Goal: Task Accomplishment & Management: Manage account settings

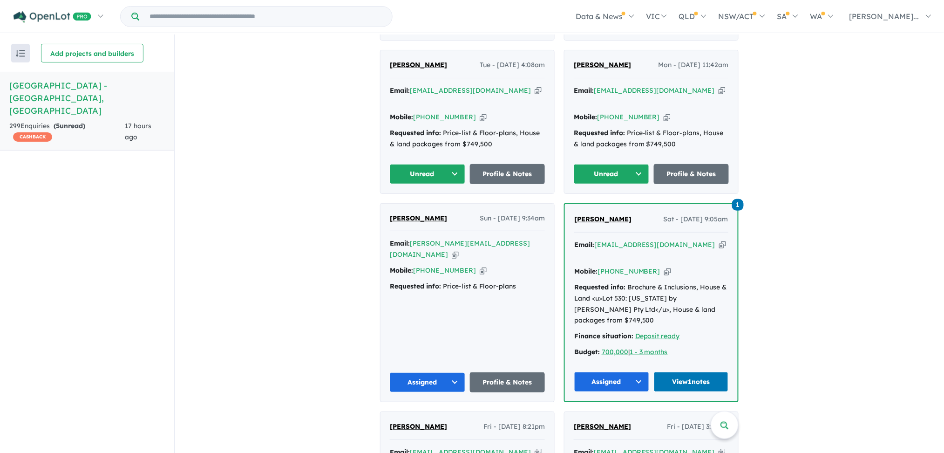
scroll to position [567, 0]
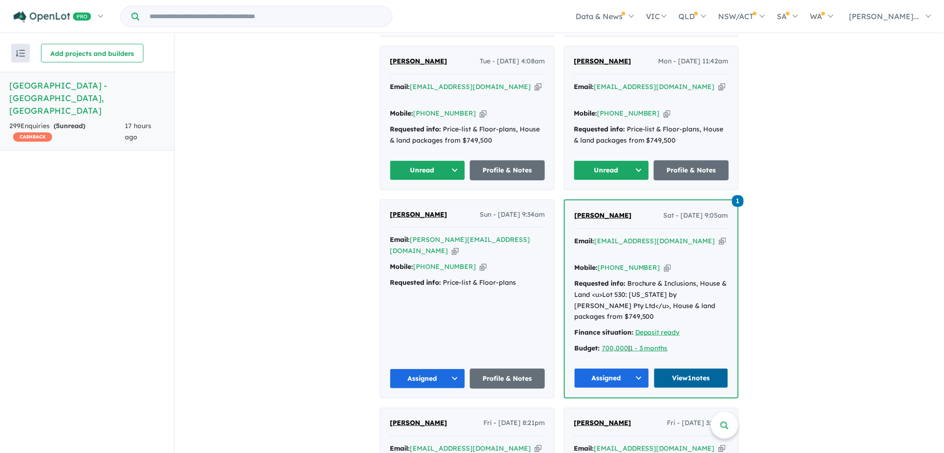
click at [693, 368] on link "View 1 notes" at bounding box center [691, 378] width 75 height 20
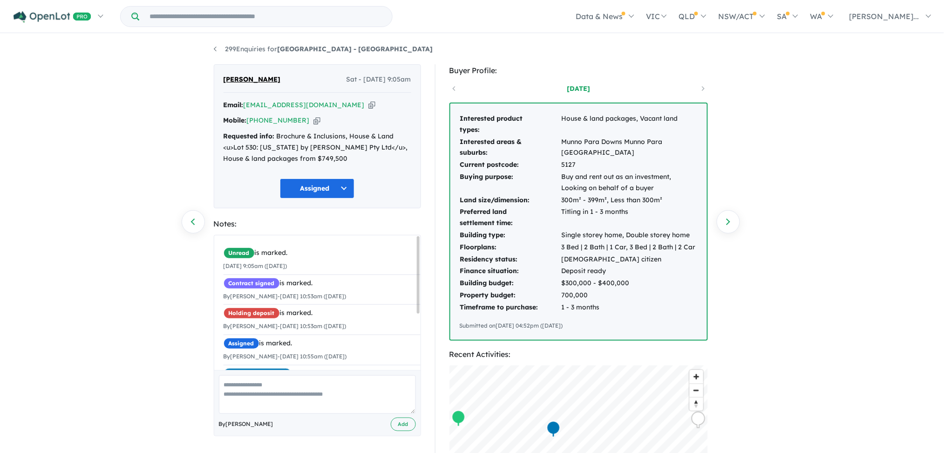
drag, startPoint x: 0, startPoint y: 0, endPoint x: 776, endPoint y: 255, distance: 816.3
click at [776, 255] on div "299 Enquiries for [GEOGRAPHIC_DATA] - [GEOGRAPHIC_DATA] Previous enquiry Next e…" at bounding box center [472, 243] width 944 height 419
click at [411, 283] on span "×" at bounding box center [413, 283] width 5 height 17
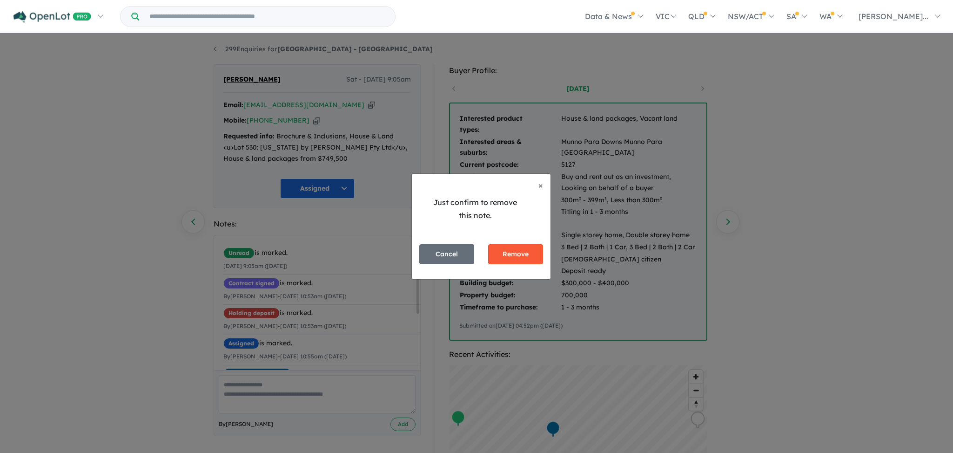
click at [513, 254] on button "Remove" at bounding box center [515, 254] width 55 height 20
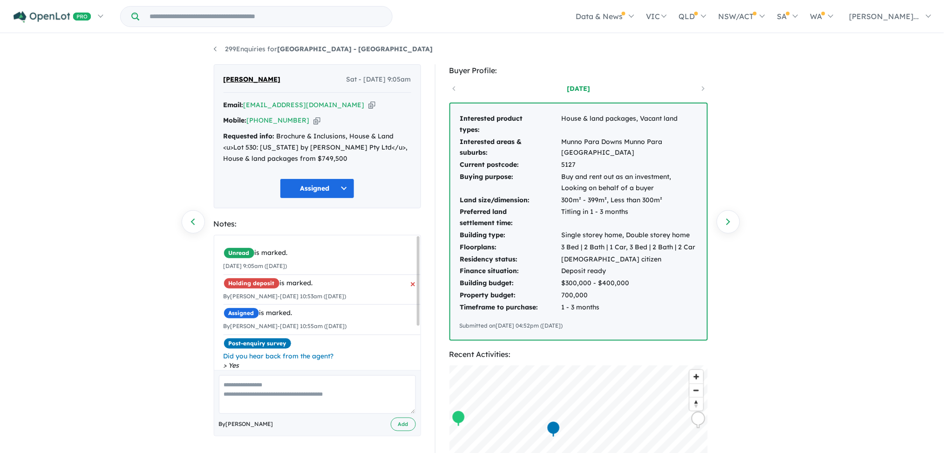
click at [411, 284] on span "×" at bounding box center [413, 283] width 5 height 17
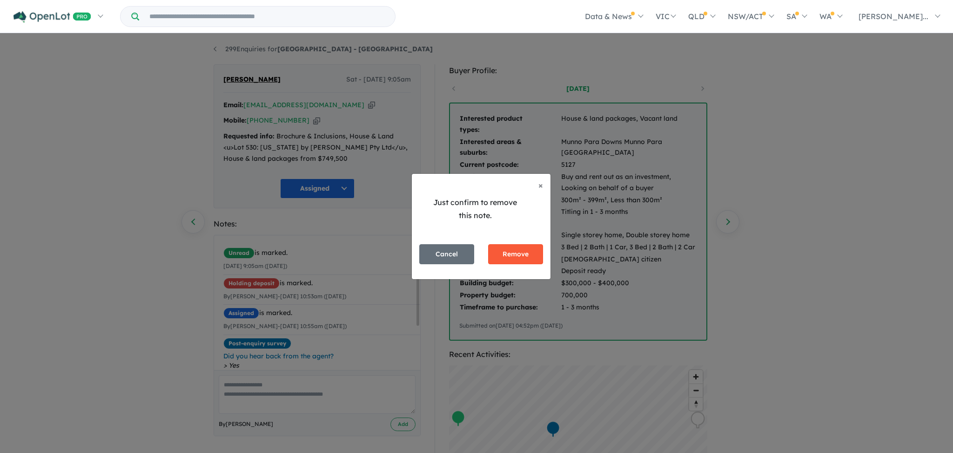
click at [505, 250] on button "Remove" at bounding box center [515, 254] width 55 height 20
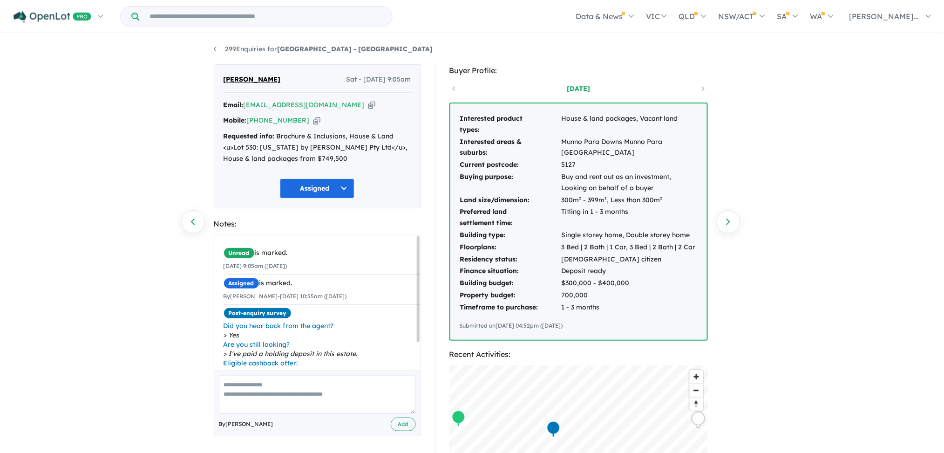
click at [209, 45] on div "299 Enquiries for Hillsview Green Estate - Angle Vale Previous enquiry Next enq…" at bounding box center [472, 243] width 531 height 419
click at [214, 50] on link "299 Enquiries for Hillsview Green Estate - Angle Vale" at bounding box center [323, 49] width 219 height 8
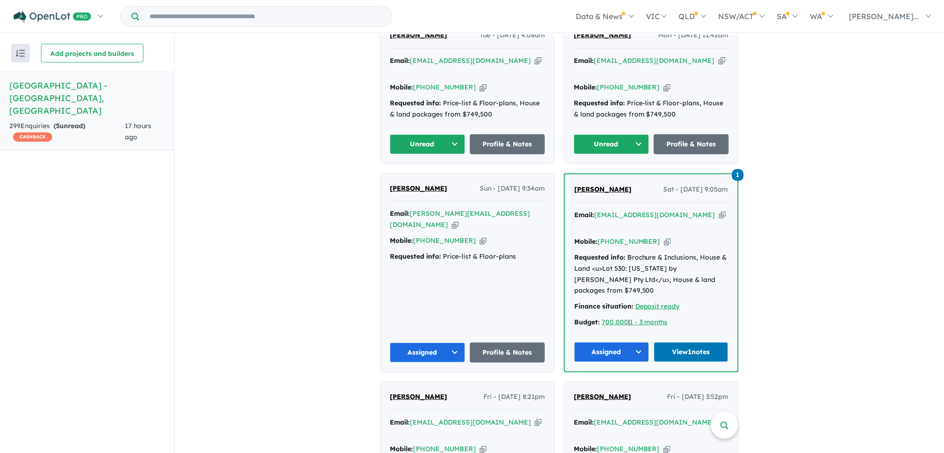
scroll to position [597, 0]
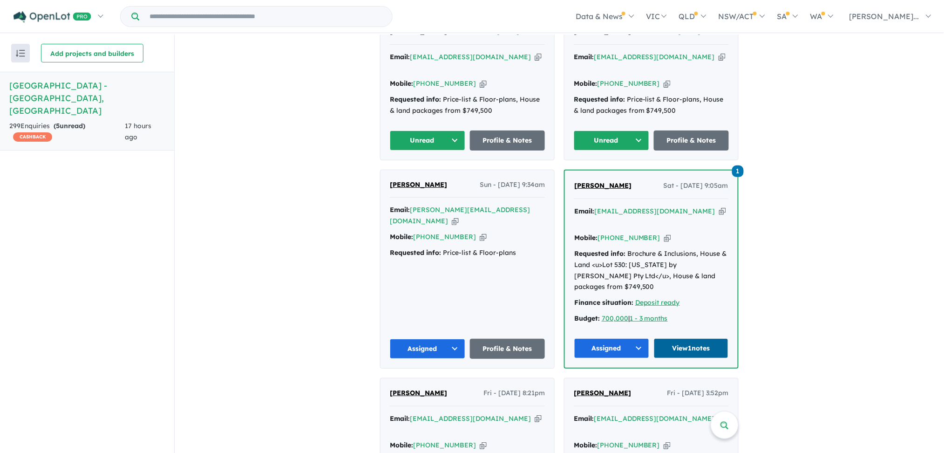
click at [702, 338] on link "View 1 notes" at bounding box center [691, 348] width 75 height 20
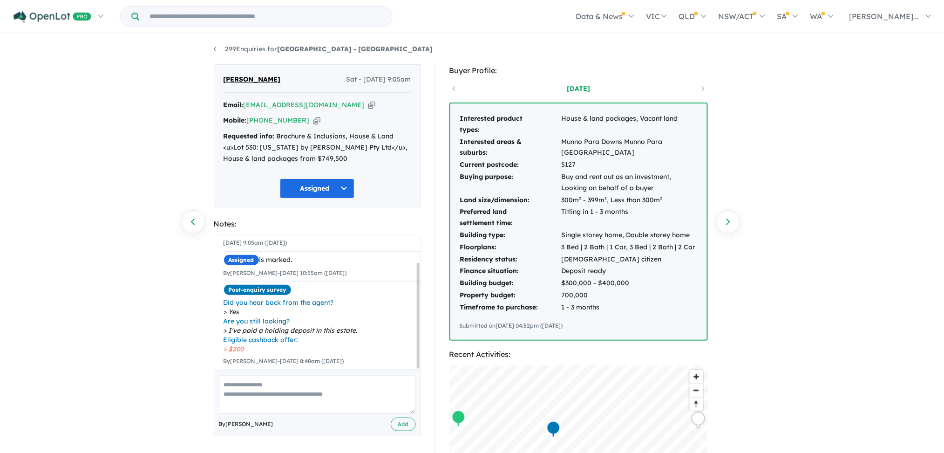
scroll to position [35, 0]
drag, startPoint x: 416, startPoint y: 295, endPoint x: 414, endPoint y: 340, distance: 45.2
click at [414, 340] on div "Unread is marked. 04/10/2025 9:05am (Saturday) Assigned is marked. By Charlotte…" at bounding box center [317, 302] width 206 height 135
drag, startPoint x: 417, startPoint y: 318, endPoint x: 414, endPoint y: 335, distance: 16.5
click at [414, 335] on div "Unread is marked. 04/10/2025 9:05am (Saturday) Assigned is marked. By Charlotte…" at bounding box center [317, 302] width 206 height 135
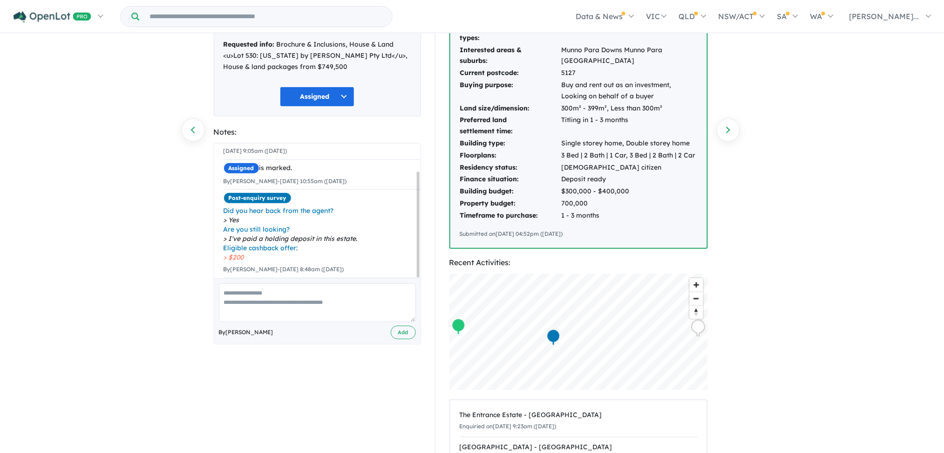
scroll to position [0, 0]
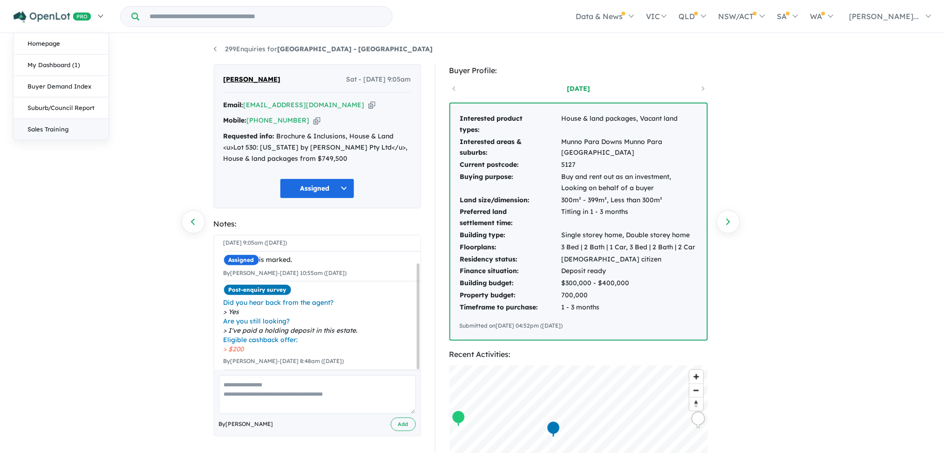
click at [56, 130] on link "Sales Training" at bounding box center [61, 129] width 95 height 21
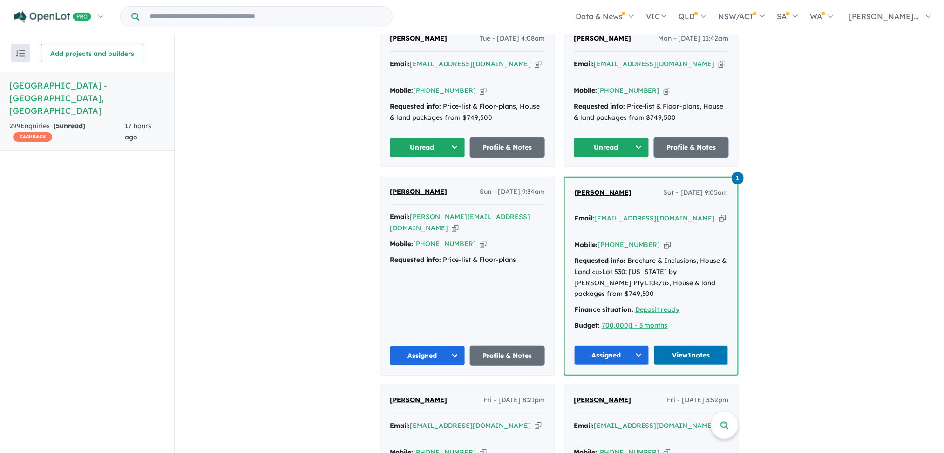
scroll to position [600, 0]
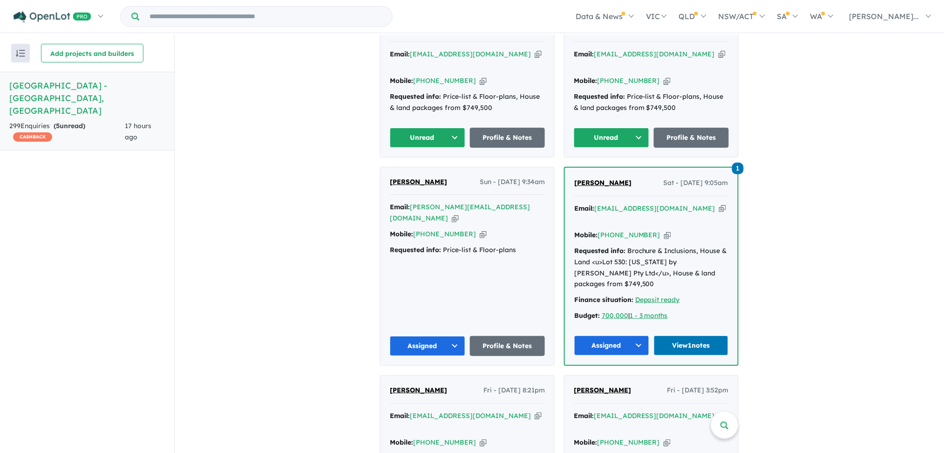
click at [733, 162] on span "1" at bounding box center [738, 168] width 12 height 12
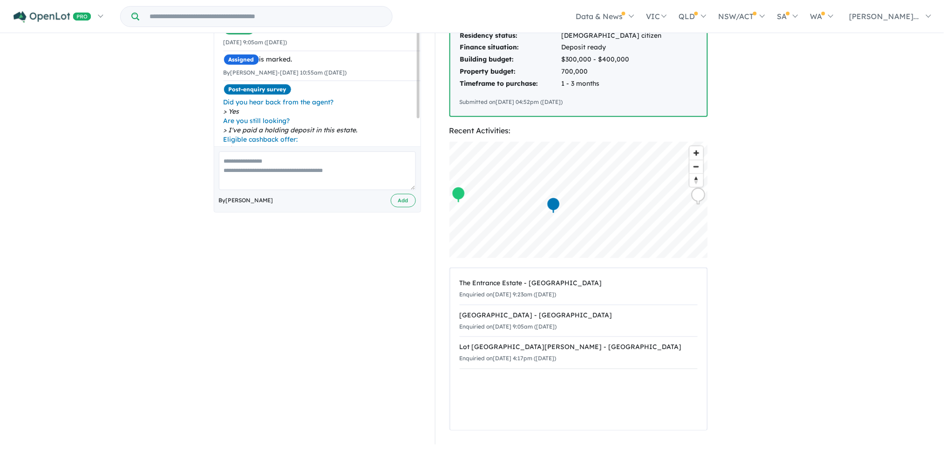
scroll to position [224, 0]
click at [912, 209] on div "299 Enquiries for [GEOGRAPHIC_DATA] - [GEOGRAPHIC_DATA] Previous enquiry Next e…" at bounding box center [472, 19] width 944 height 419
